Goal: Obtain resource: Download file/media

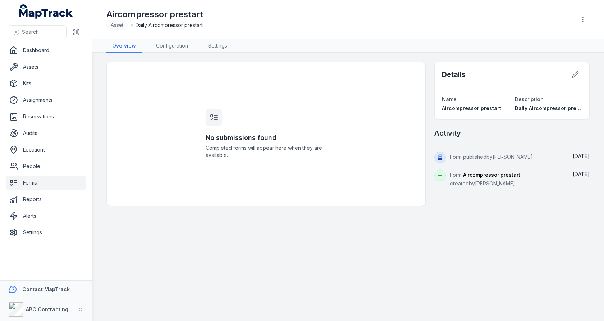
click at [271, 163] on div "No submissions found Completed forms will appear here when they are available." at bounding box center [266, 134] width 138 height 144
click at [61, 160] on link "People" at bounding box center [46, 166] width 80 height 14
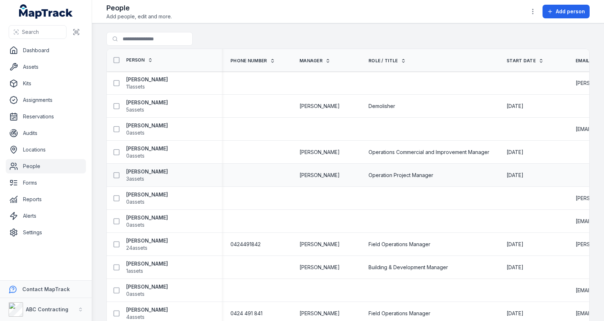
scroll to position [100, 0]
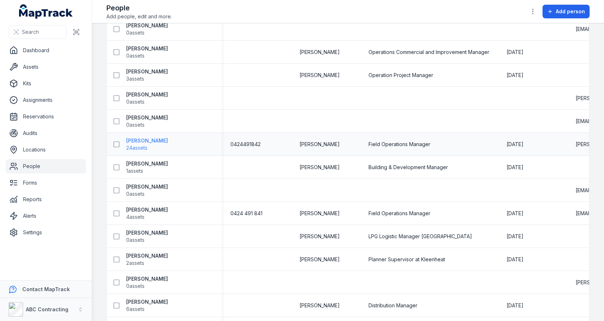
click at [159, 142] on strong "Jarrod Milford" at bounding box center [147, 140] width 42 height 7
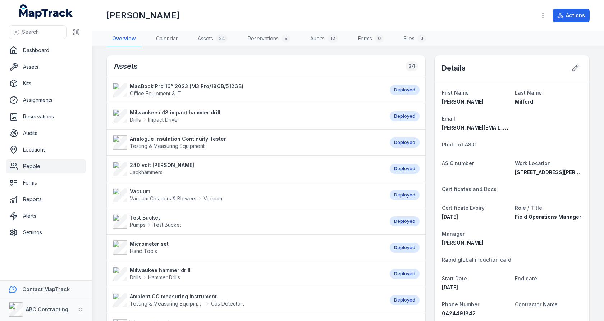
click at [95, 160] on main "Assets 24 MacBook Pro 16” 2023 (M3 Pro/18GB/512GB) Office Equipment & IT Deploy…" at bounding box center [348, 183] width 512 height 274
click at [63, 73] on link "Assets" at bounding box center [46, 67] width 80 height 14
click at [102, 146] on main "Assets 24 MacBook Pro 16” 2023 (M3 Pro/18GB/512GB) Office Equipment & IT Deploy…" at bounding box center [348, 183] width 512 height 274
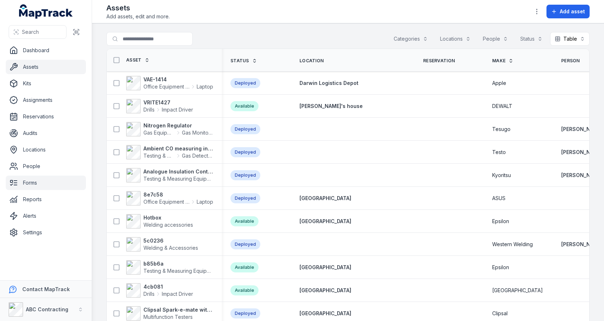
click at [42, 182] on link "Forms" at bounding box center [46, 182] width 80 height 14
click at [102, 162] on main "Search for assets Categories Locations People Status Table ***** Asset Status L…" at bounding box center [348, 171] width 512 height 297
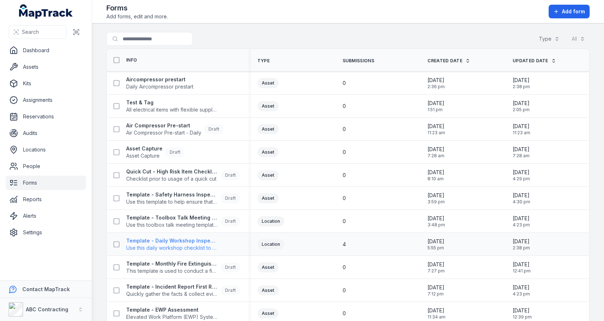
click at [162, 241] on strong "Template - Daily Workshop Inspection" at bounding box center [172, 240] width 92 height 7
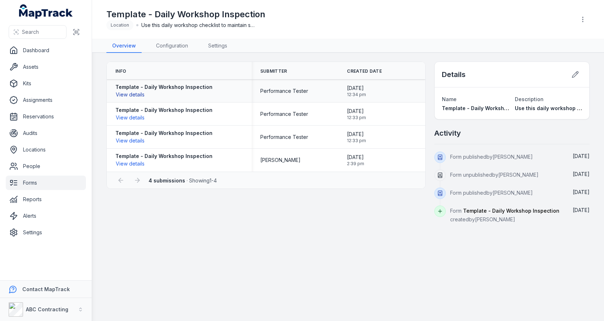
click at [140, 96] on button "View details" at bounding box center [129, 95] width 29 height 8
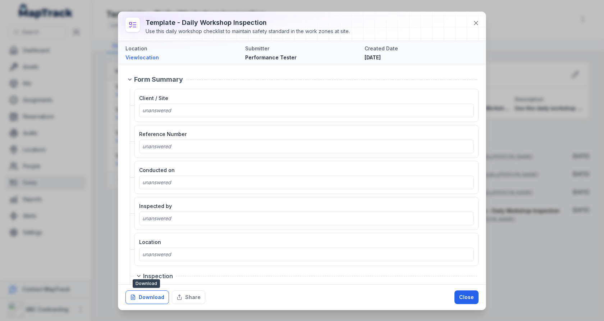
click at [151, 299] on button "Download" at bounding box center [146, 297] width 43 height 14
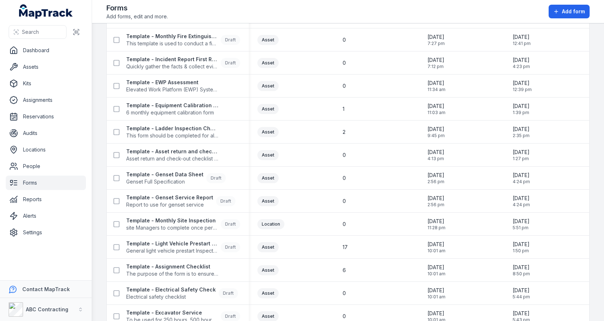
scroll to position [290, 0]
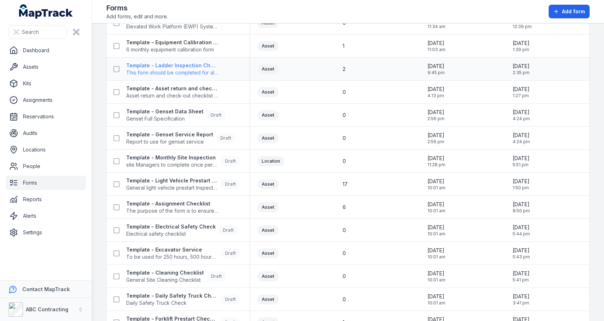
click at [195, 73] on span "This form should be completed for all ladders." at bounding box center [172, 72] width 92 height 7
click at [380, 114] on div "0" at bounding box center [376, 114] width 68 height 7
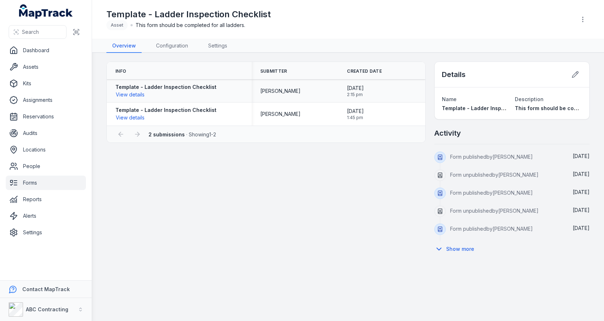
click at [134, 87] on strong "Template - Ladder Inspection Checklist" at bounding box center [165, 86] width 101 height 7
click at [134, 91] on button "View details" at bounding box center [129, 95] width 29 height 8
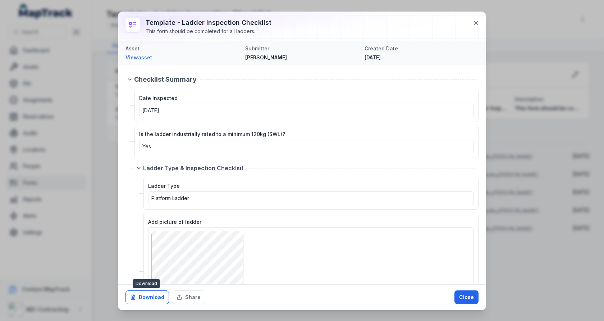
click at [157, 298] on button "Download" at bounding box center [146, 297] width 43 height 14
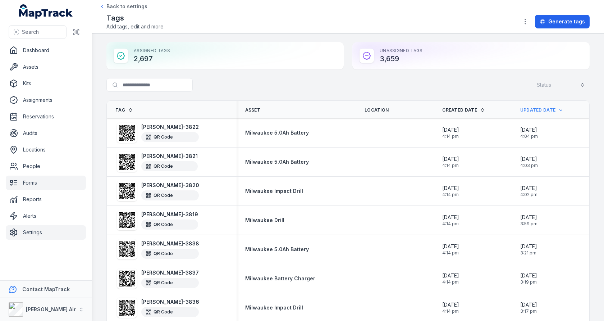
click at [36, 179] on link "Forms" at bounding box center [46, 182] width 80 height 14
click at [333, 84] on div "Search for tags Status" at bounding box center [347, 86] width 483 height 17
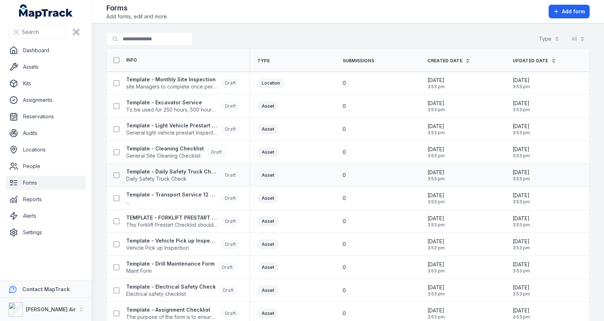
scroll to position [97, 0]
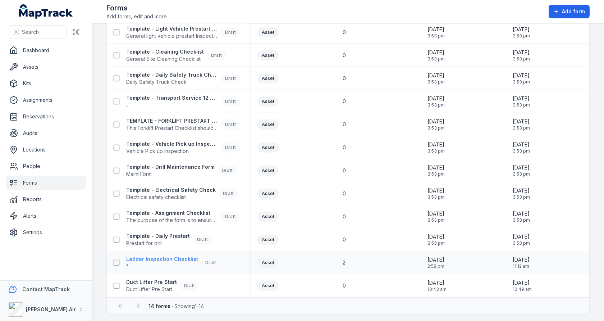
click at [169, 259] on strong "Ladder Inspection Checklist" at bounding box center [162, 258] width 72 height 7
click at [330, 185] on div "Asset" at bounding box center [291, 193] width 85 height 16
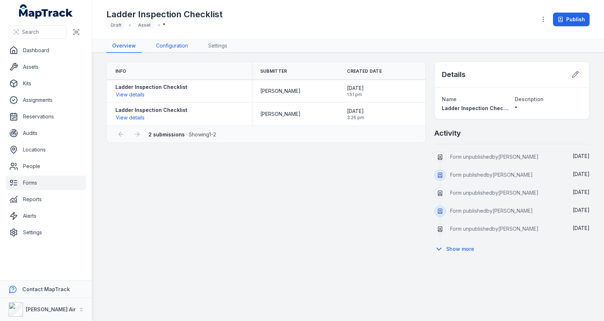
click at [177, 47] on link "Configuration" at bounding box center [171, 46] width 43 height 14
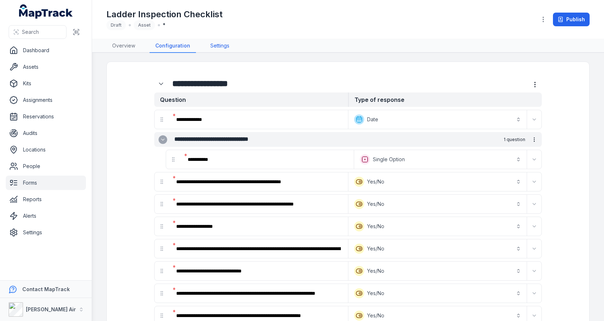
click at [226, 42] on link "Settings" at bounding box center [219, 46] width 31 height 14
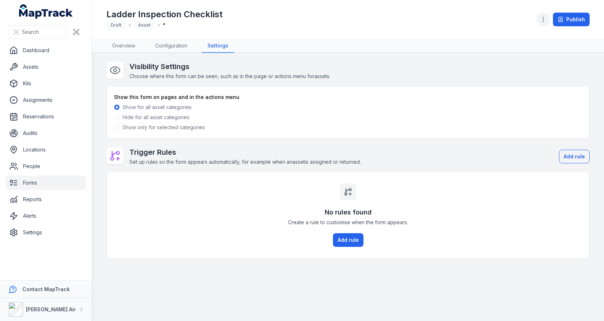
click at [540, 18] on icon "button" at bounding box center [542, 19] width 7 height 7
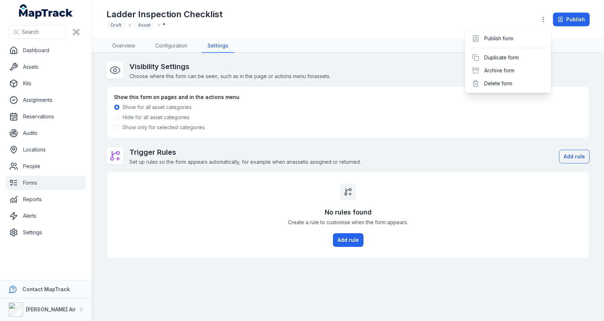
click at [411, 48] on div "Toggle Navigation Ladder Inspection Checklist Draft Asset * Publish Overview Co…" at bounding box center [348, 160] width 512 height 321
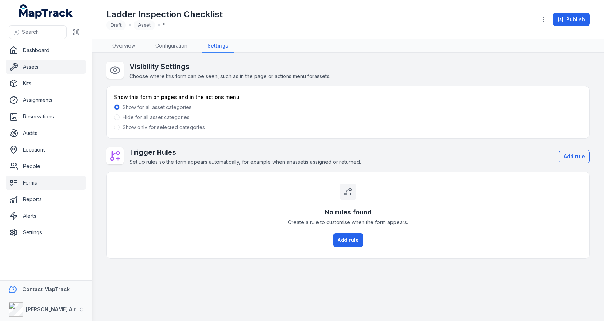
click at [32, 68] on link "Assets" at bounding box center [46, 67] width 80 height 14
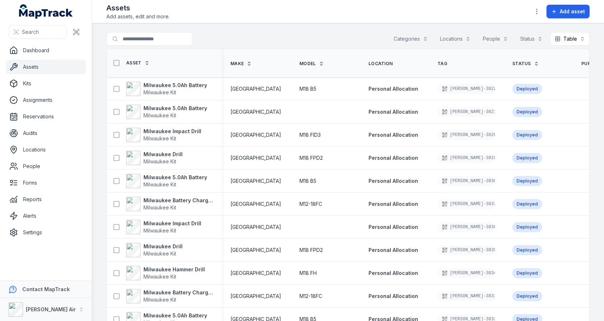
click at [276, 32] on div "Search for assets Categories Locations People Status Table *****" at bounding box center [347, 40] width 483 height 17
